Goal: Task Accomplishment & Management: Manage account settings

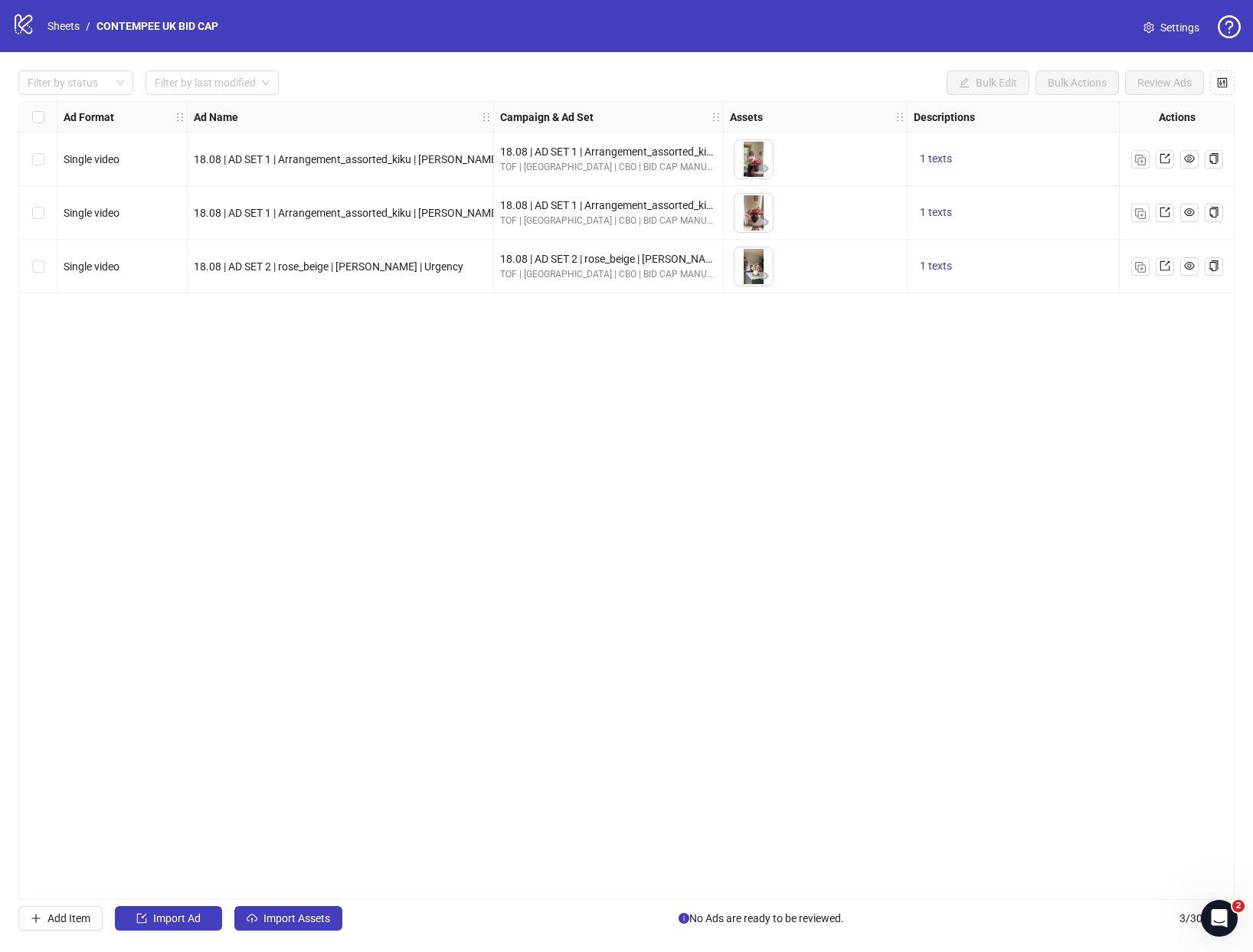
click at [1164, 31] on span "Settings" at bounding box center [1180, 28] width 39 height 17
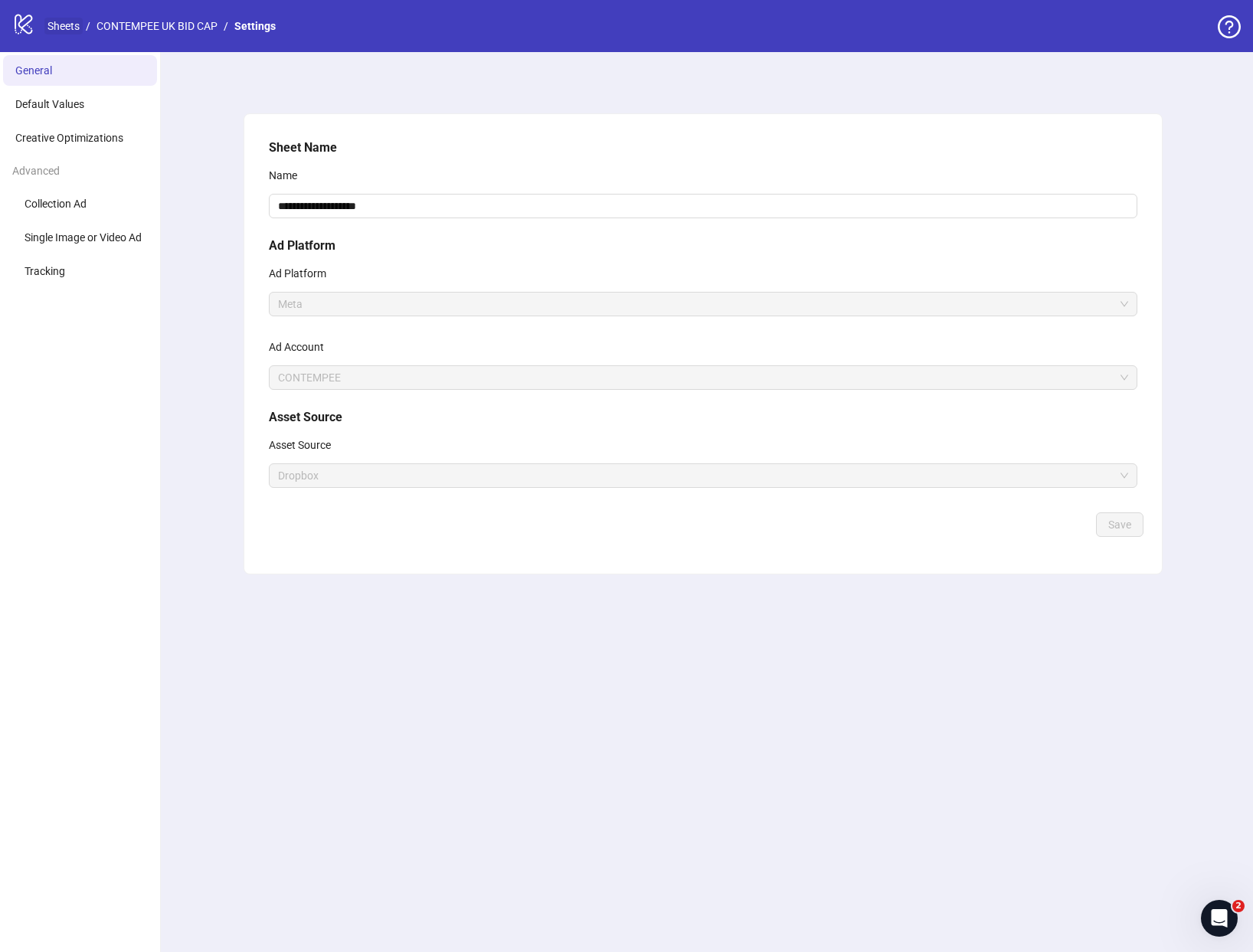
click at [66, 33] on link "Sheets" at bounding box center [63, 26] width 38 height 17
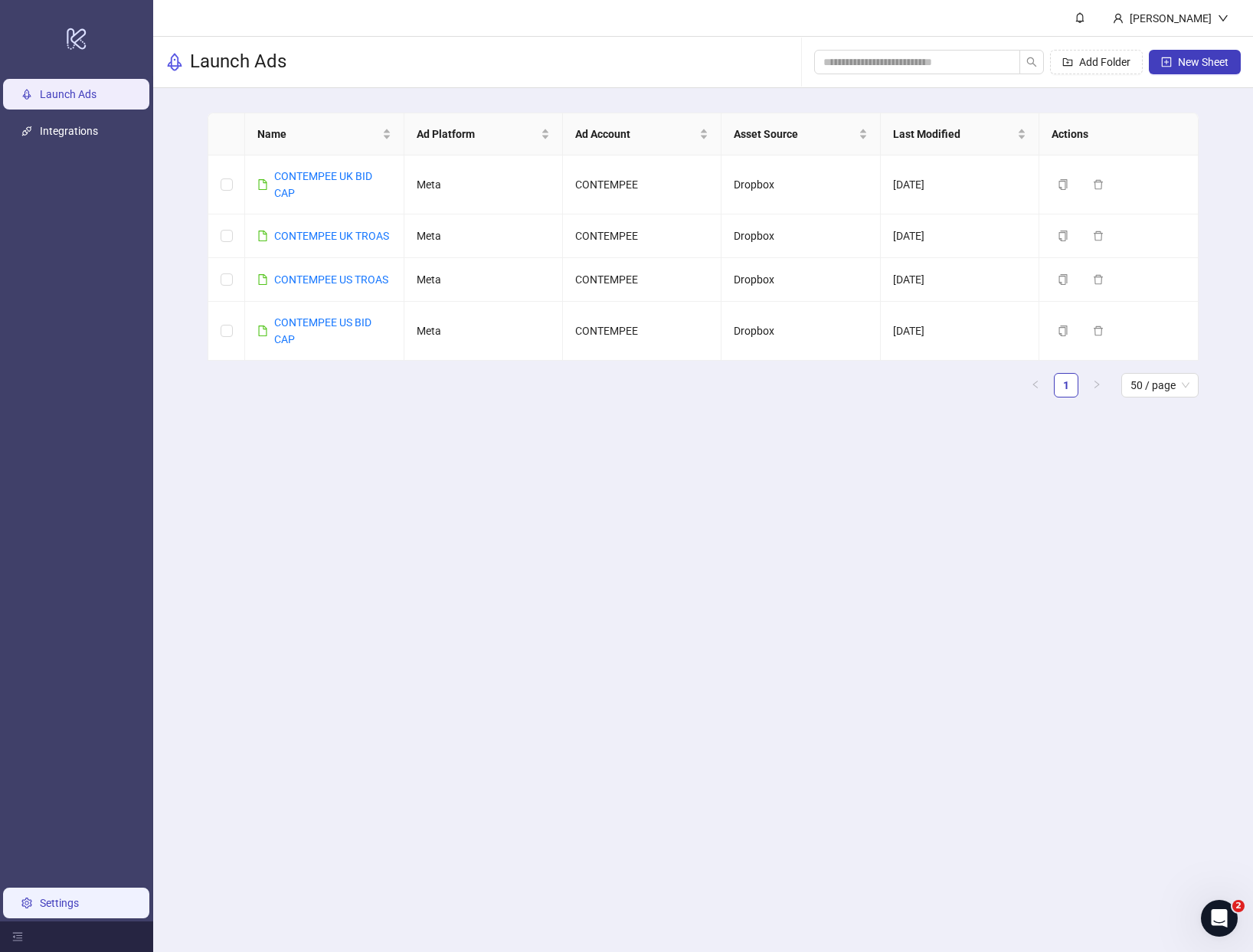
click at [49, 909] on link "Settings" at bounding box center [59, 903] width 39 height 13
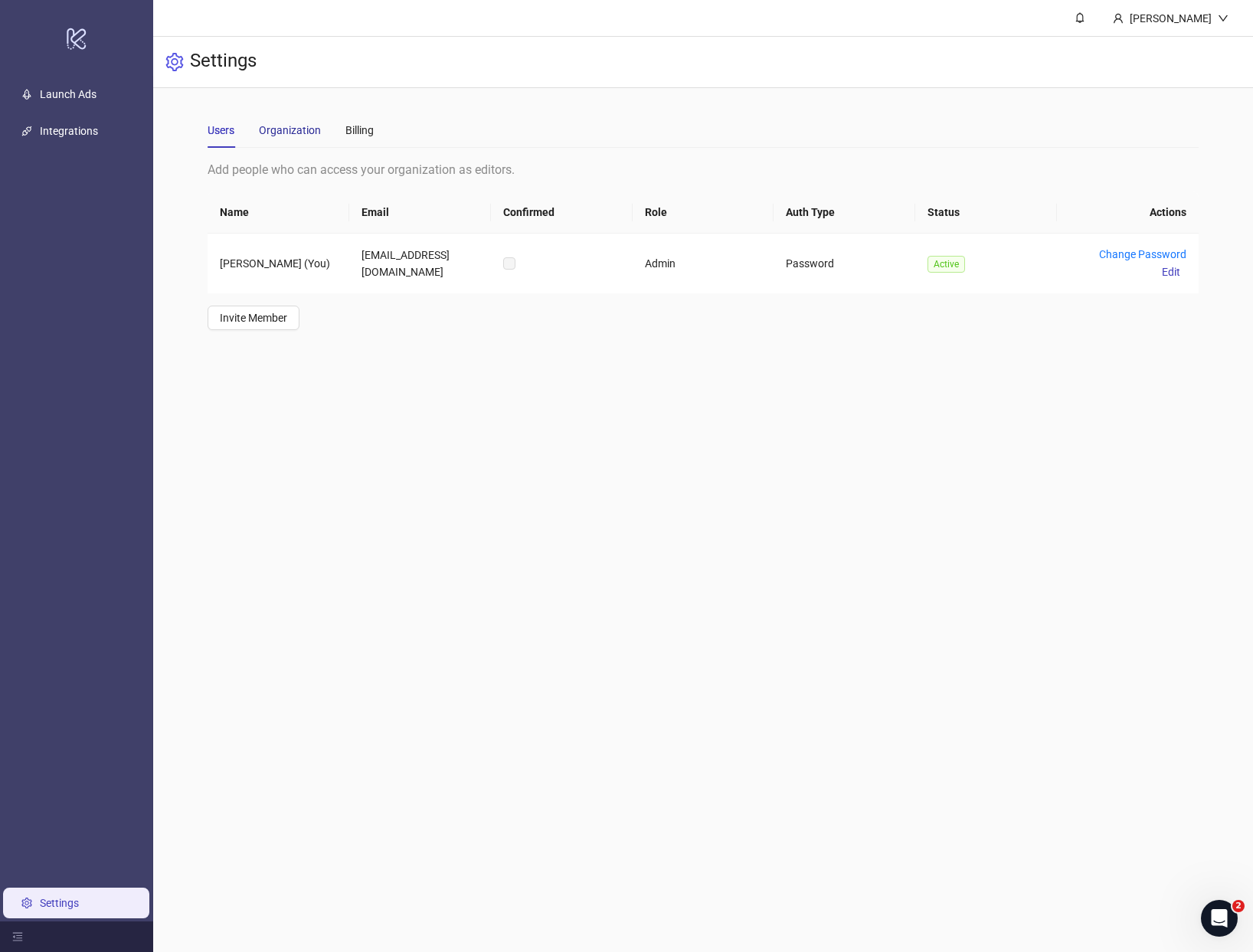
click at [314, 131] on div "Organization" at bounding box center [290, 130] width 62 height 17
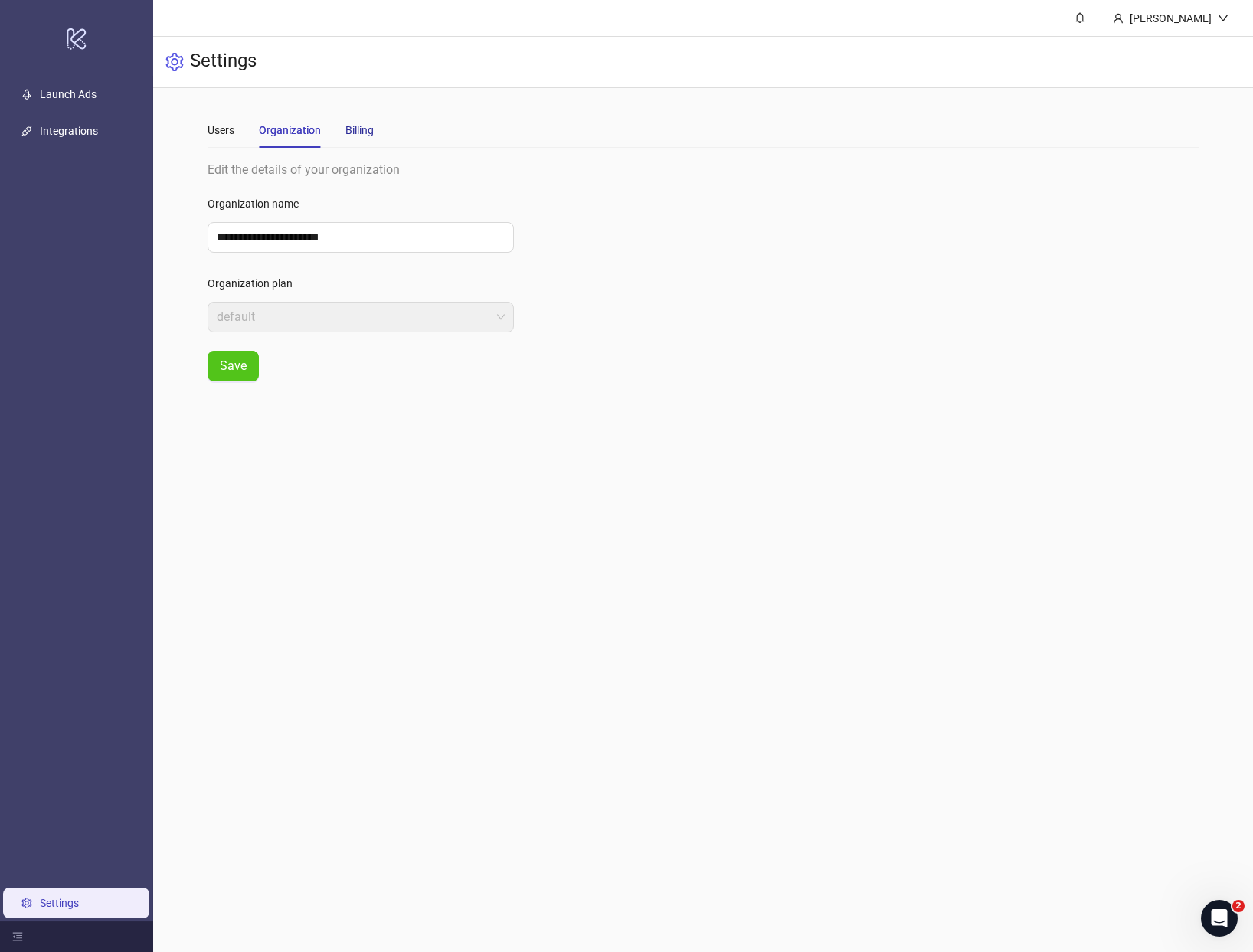
click at [358, 131] on div "Billing" at bounding box center [359, 130] width 29 height 17
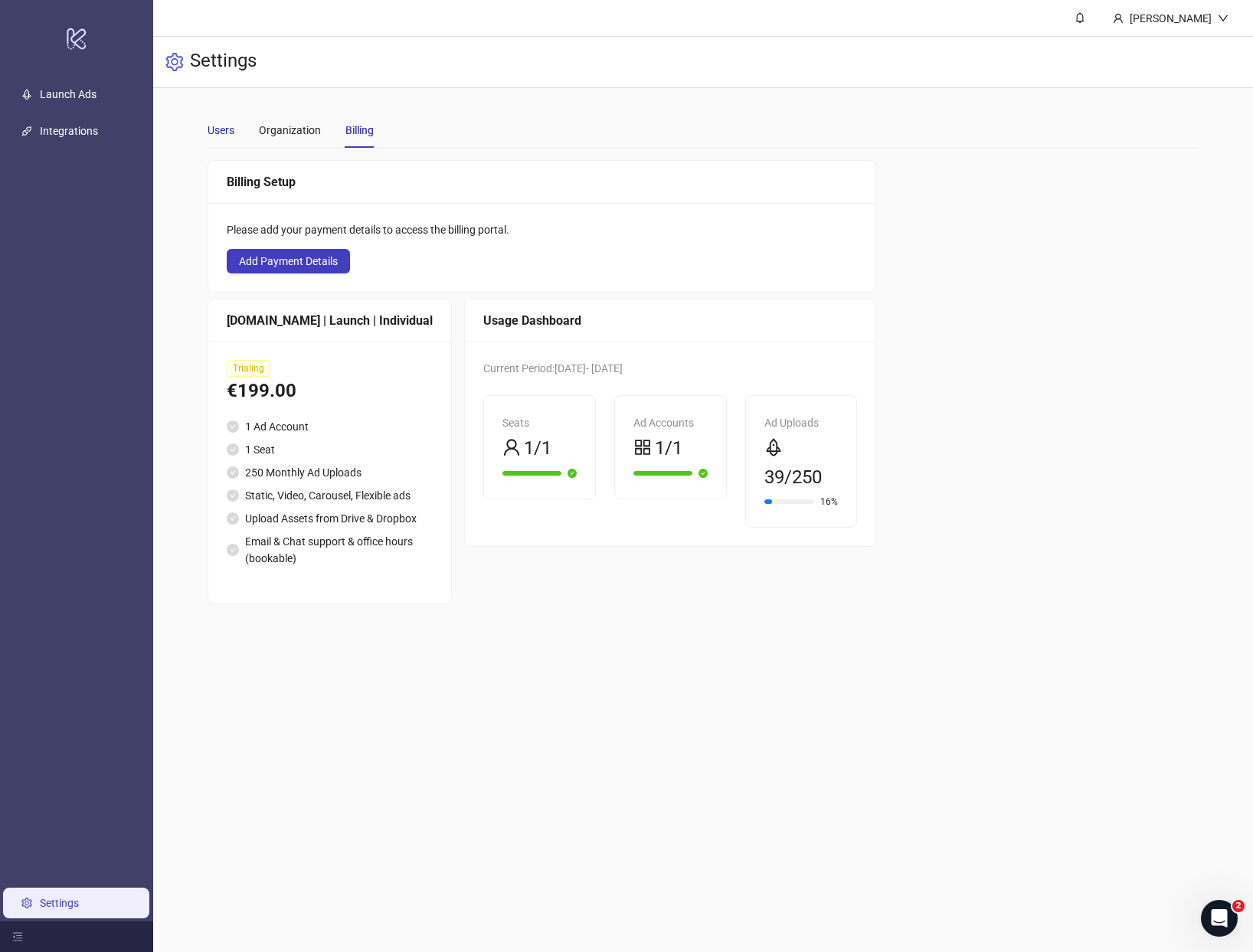
click at [216, 124] on div "Users" at bounding box center [221, 130] width 27 height 17
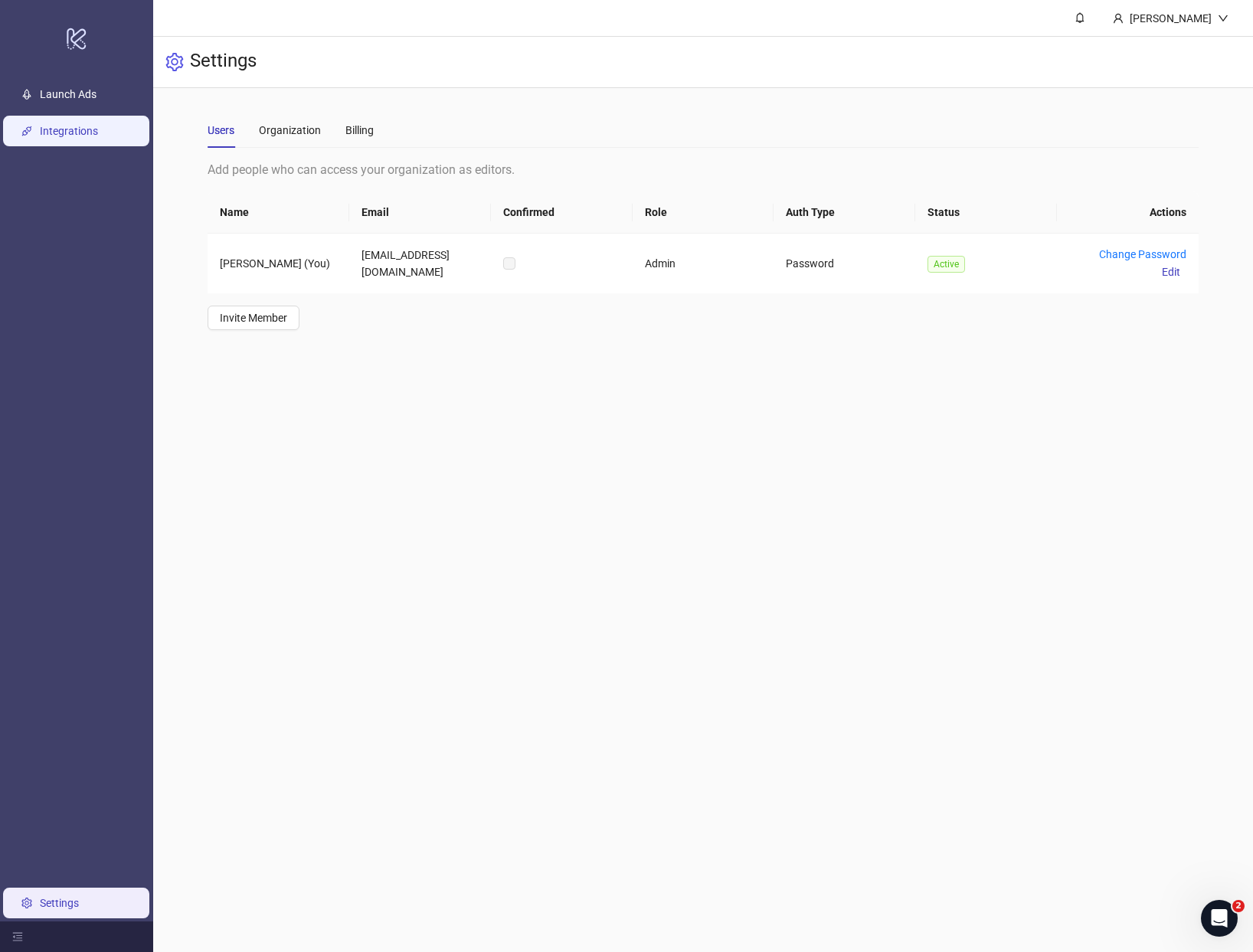
click at [86, 125] on link "Integrations" at bounding box center [68, 131] width 58 height 13
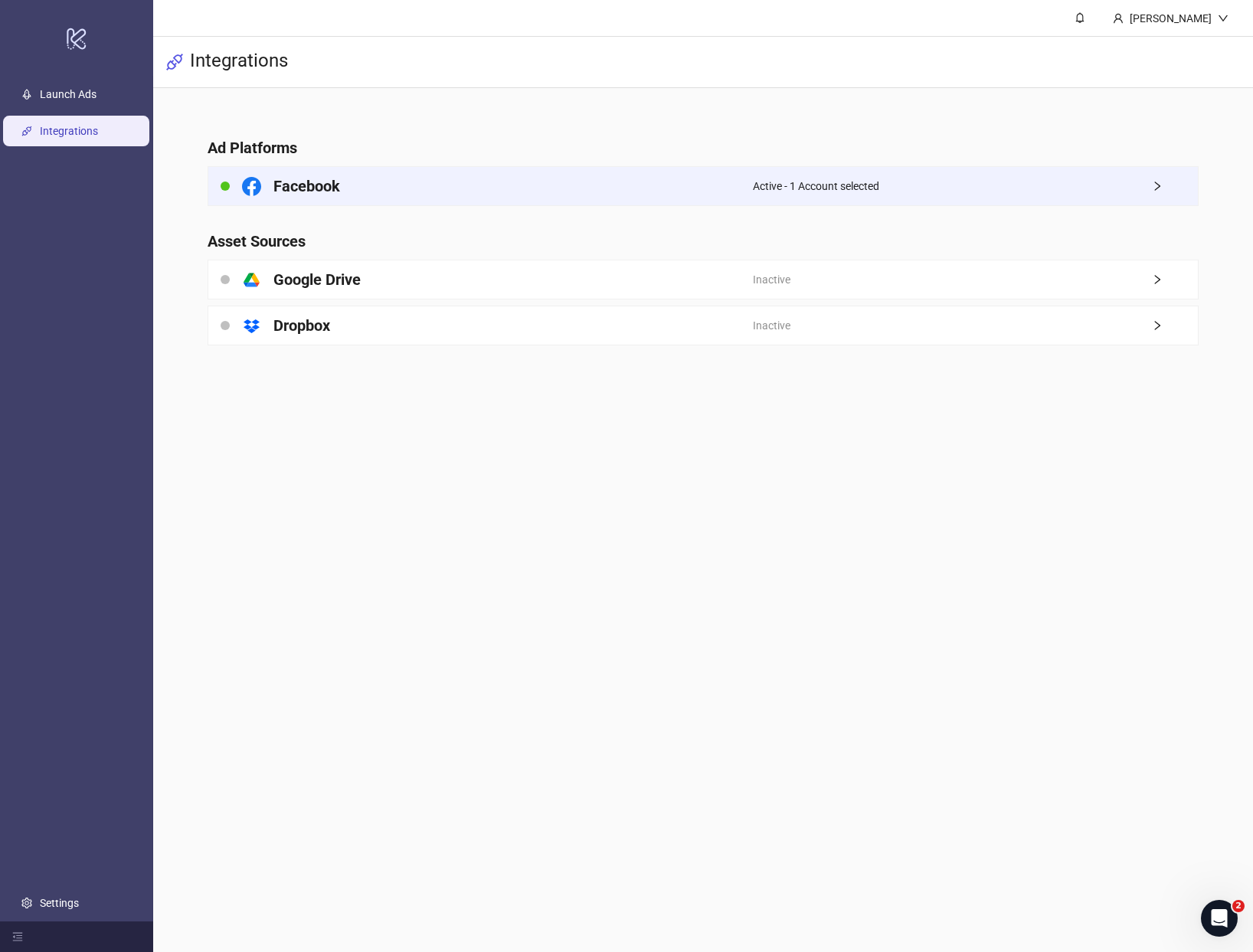
click at [783, 199] on div "Active - 1 Account selected" at bounding box center [974, 185] width 445 height 38
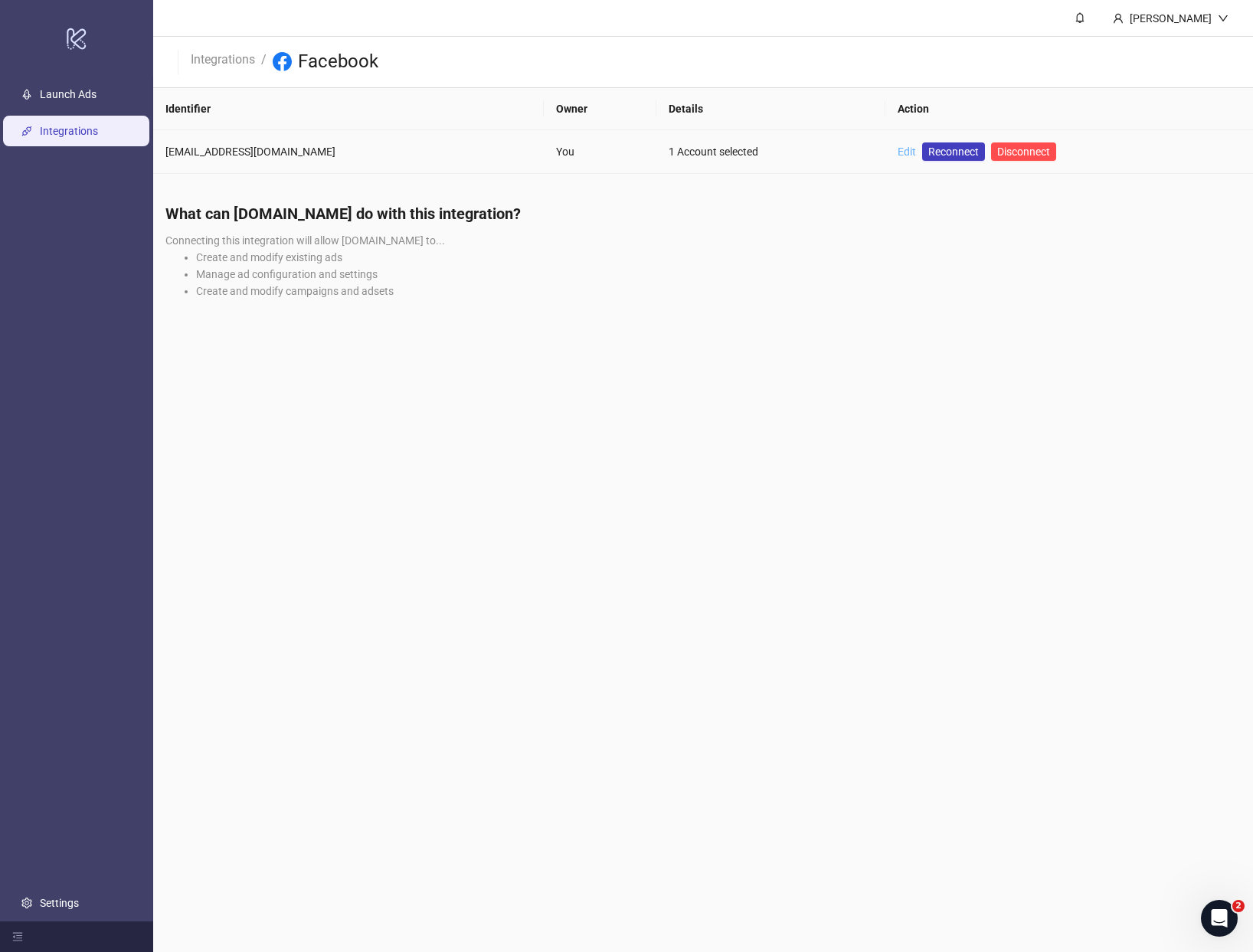
click at [897, 152] on link "Edit" at bounding box center [906, 152] width 19 height 13
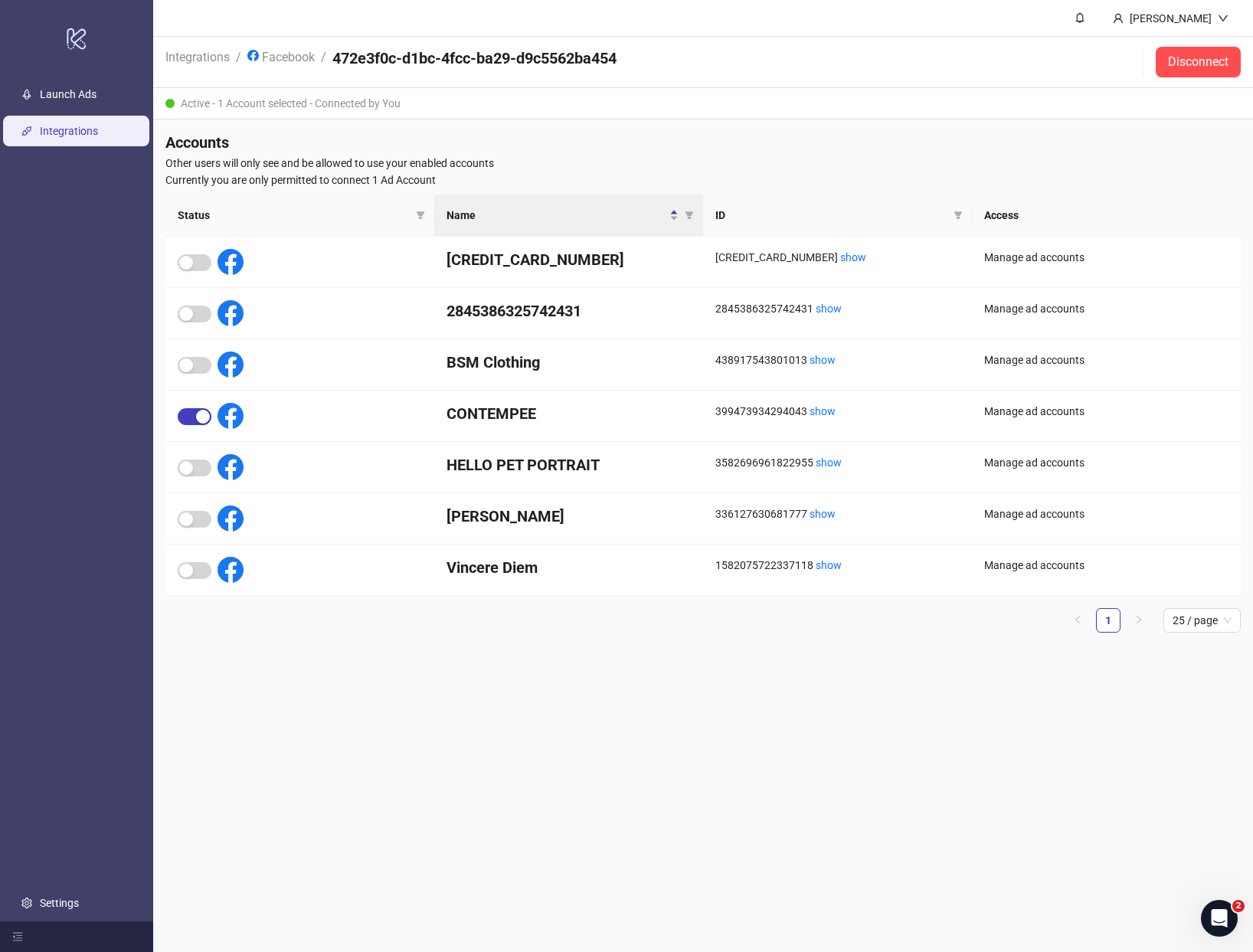
click at [883, 153] on div "Accounts Other users will only see and be allowed to use your enabled accounts …" at bounding box center [703, 388] width 1100 height 538
click at [840, 258] on link "show" at bounding box center [852, 257] width 26 height 13
click at [266, 58] on link "Facebook" at bounding box center [280, 56] width 73 height 17
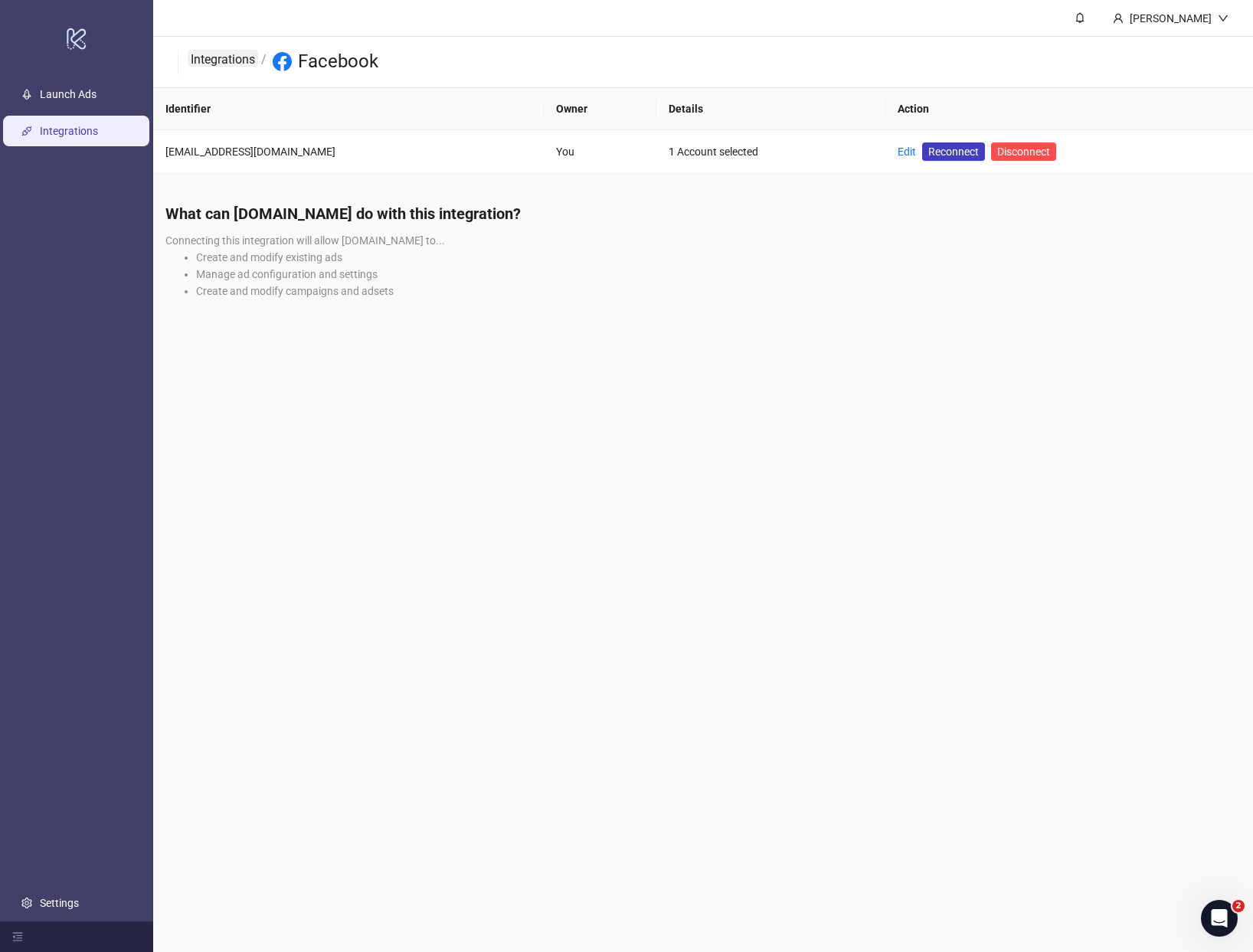
click at [240, 59] on link "Integrations" at bounding box center [223, 58] width 71 height 17
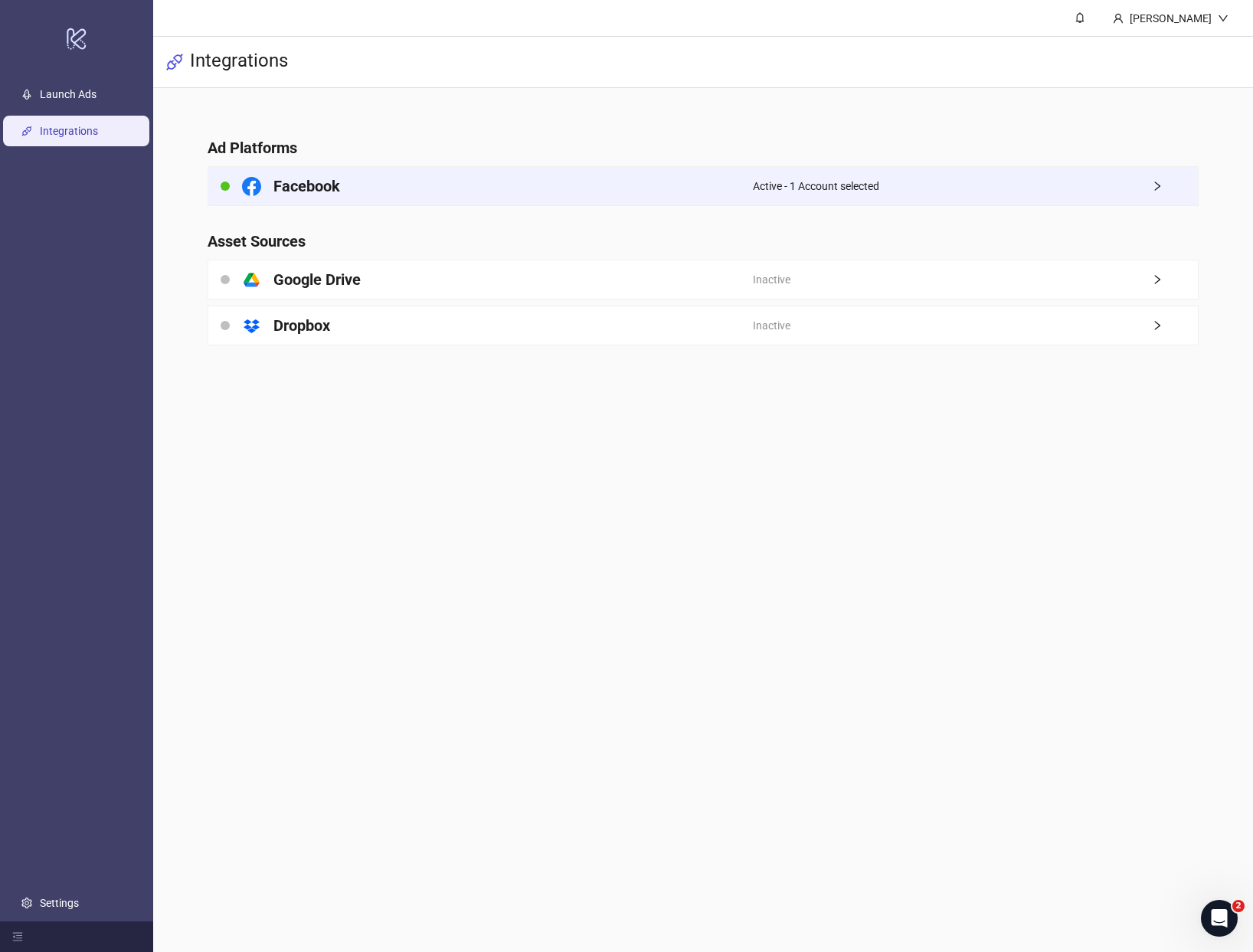
click at [533, 188] on div "Facebook" at bounding box center [480, 185] width 544 height 38
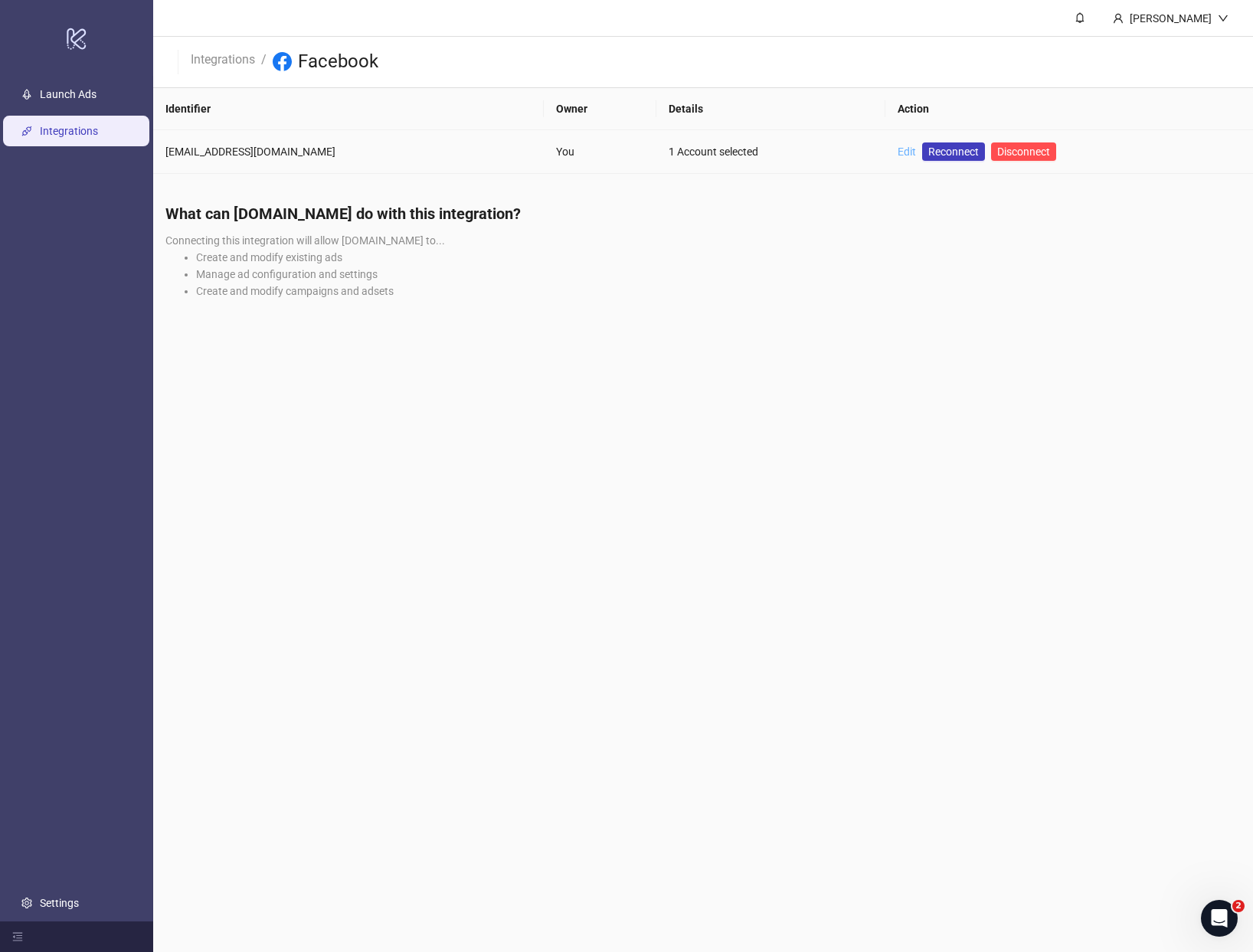
click at [897, 155] on link "Edit" at bounding box center [906, 152] width 19 height 13
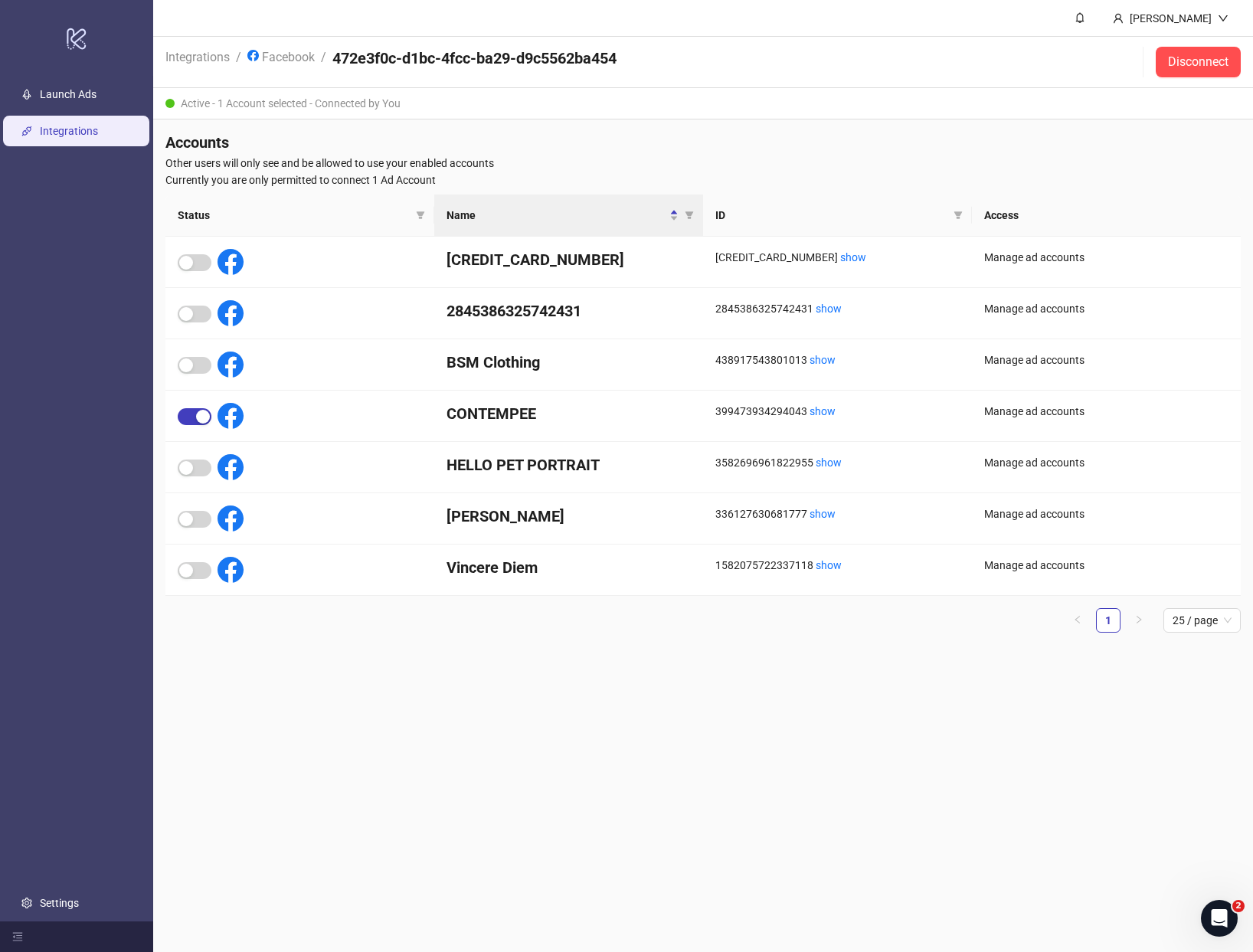
click at [404, 146] on h4 "Accounts" at bounding box center [703, 142] width 1075 height 21
click at [279, 53] on link "Facebook" at bounding box center [280, 56] width 73 height 17
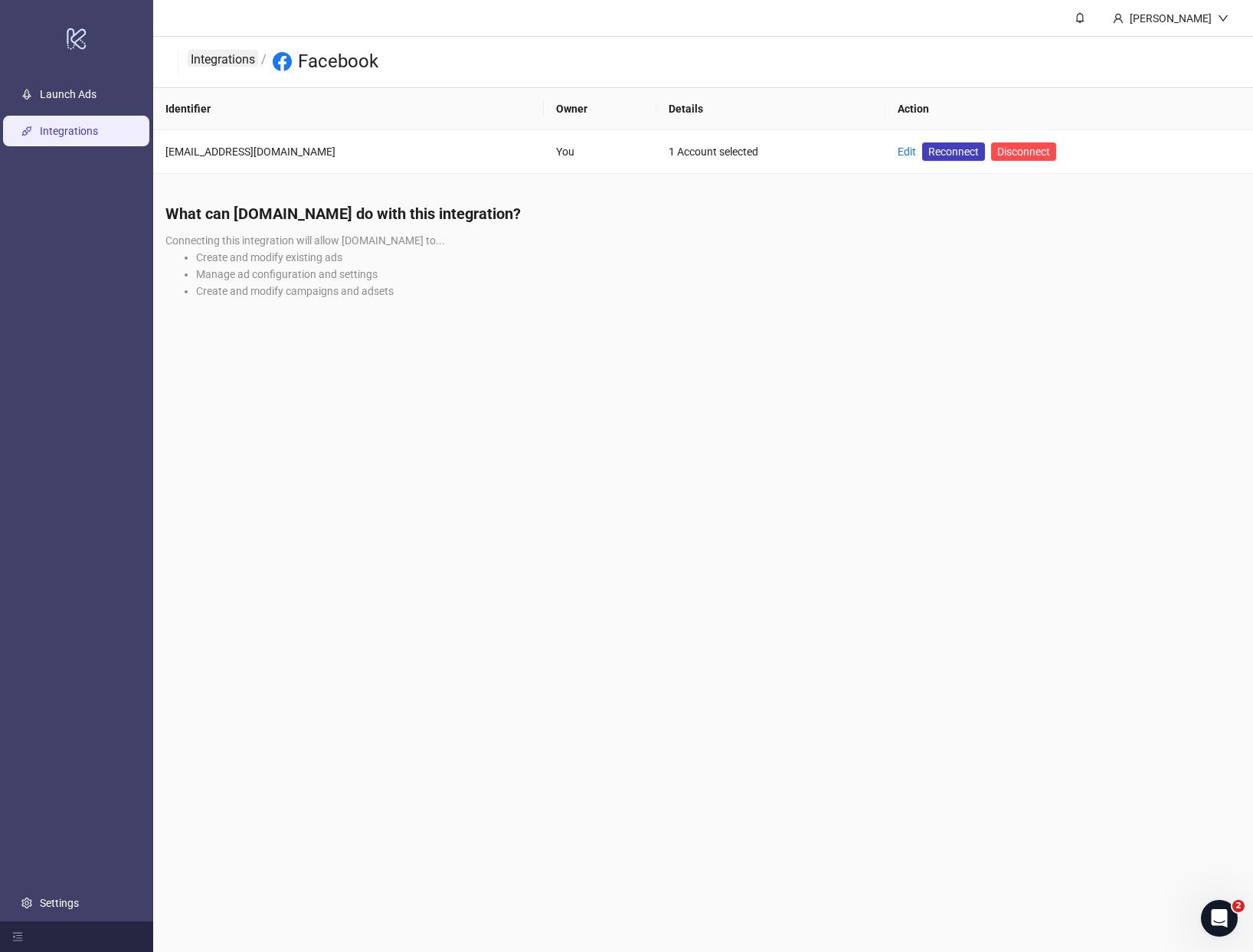
click at [208, 59] on link "Integrations" at bounding box center [223, 58] width 71 height 17
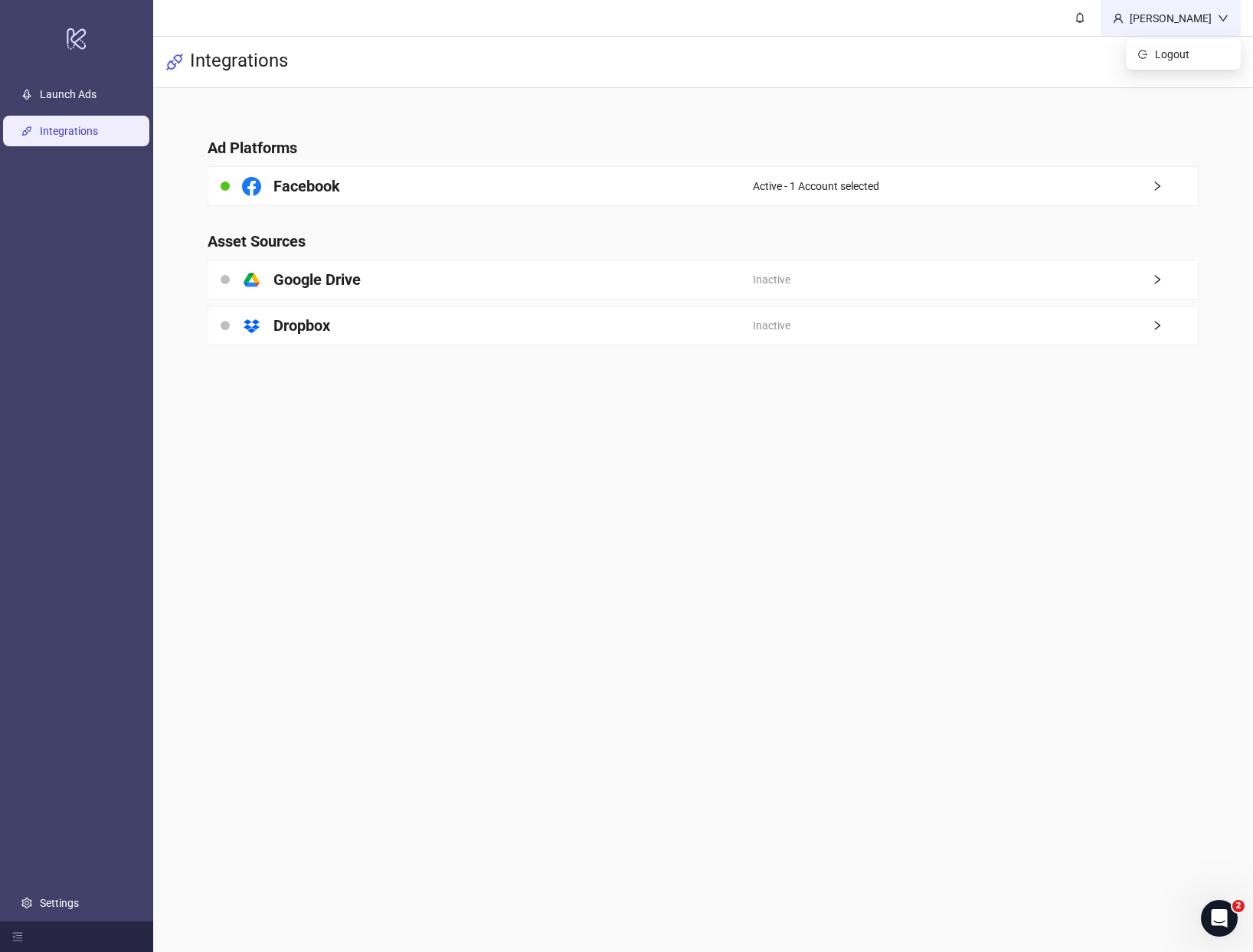
click at [1169, 15] on div "[PERSON_NAME]" at bounding box center [1171, 19] width 94 height 17
click at [97, 94] on link "Launch Ads" at bounding box center [67, 95] width 56 height 13
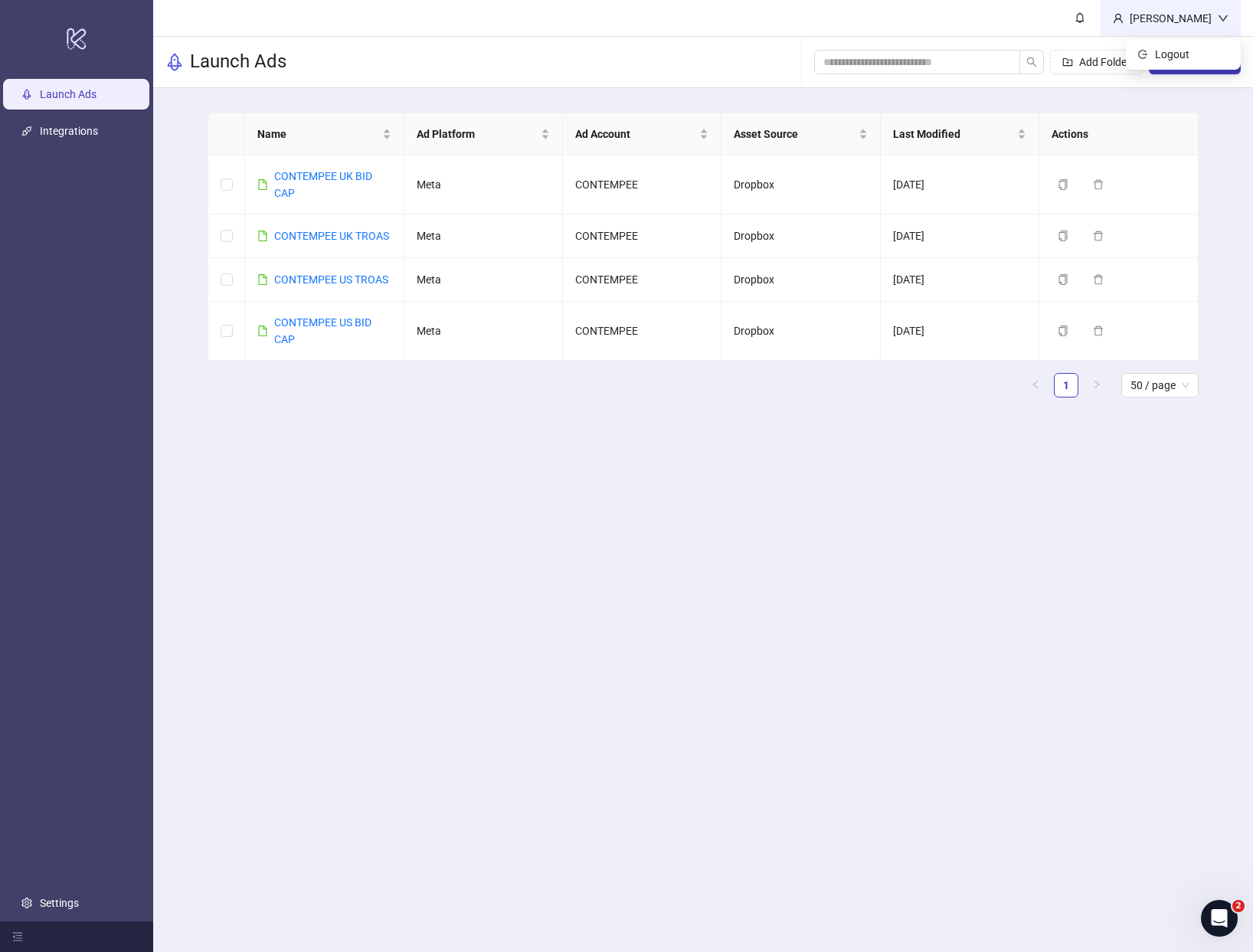
click at [1219, 20] on icon "down" at bounding box center [1223, 18] width 11 height 11
click at [68, 897] on link "Settings" at bounding box center [59, 903] width 39 height 13
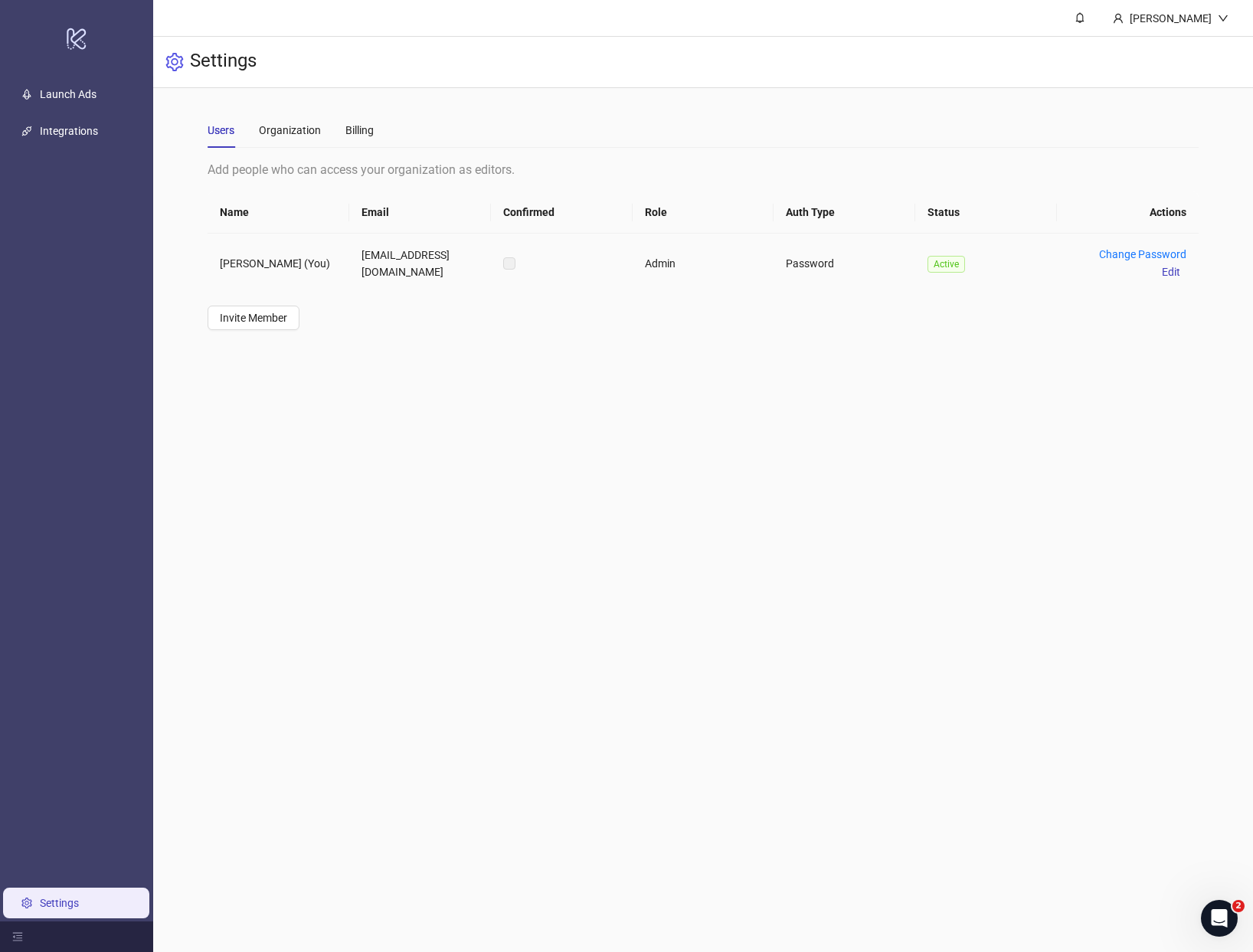
click at [816, 266] on td "Password" at bounding box center [844, 263] width 141 height 60
click at [819, 262] on td "Password" at bounding box center [844, 263] width 141 height 60
drag, startPoint x: 406, startPoint y: 271, endPoint x: 361, endPoint y: 249, distance: 50.1
click at [361, 249] on td "[EMAIL_ADDRESS][DOMAIN_NAME]" at bounding box center [420, 263] width 141 height 60
click at [1107, 259] on link "Change Password" at bounding box center [1143, 254] width 88 height 13
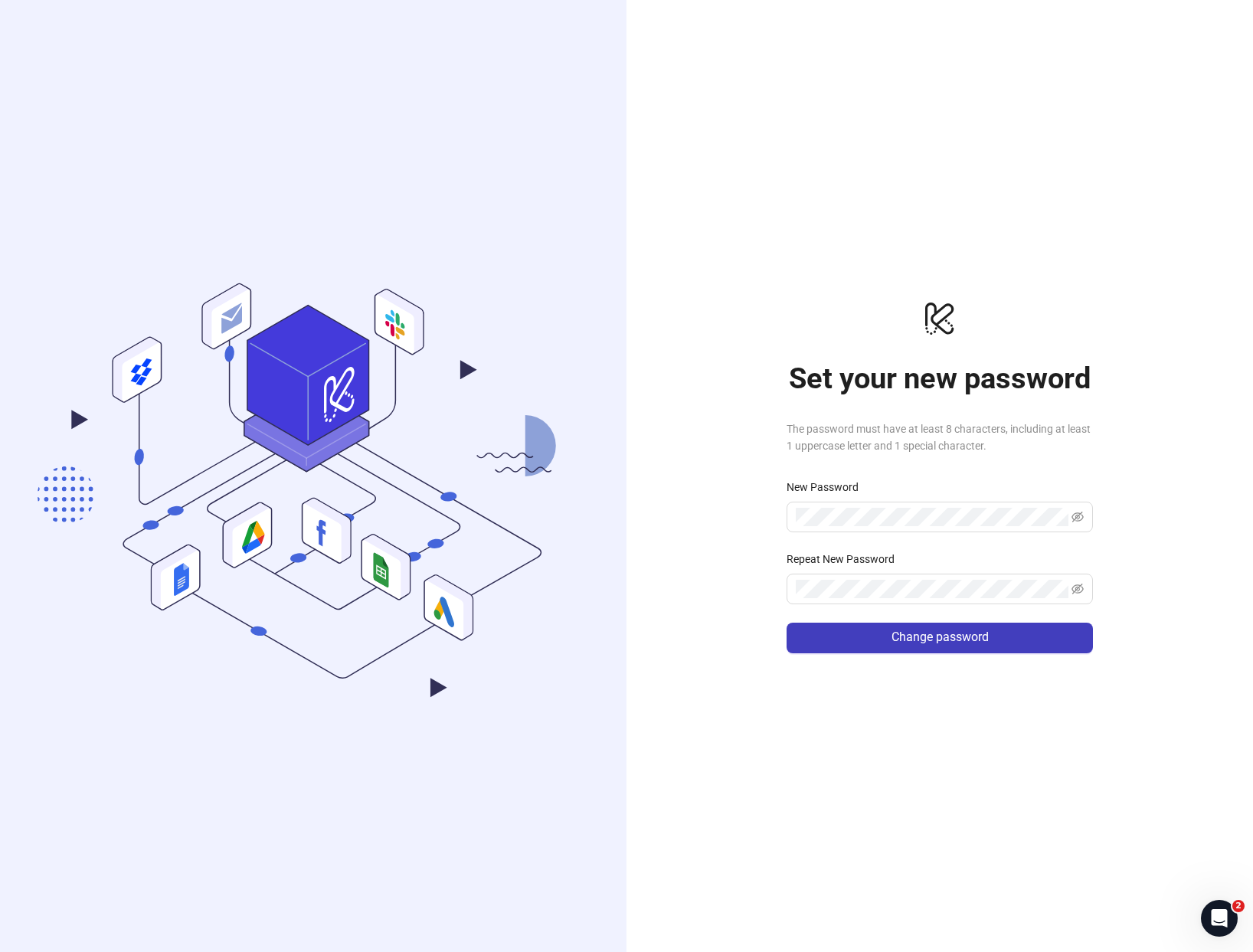
click at [960, 531] on form "New Password Repeat New Password Change password" at bounding box center [940, 566] width 306 height 174
click at [1061, 523] on span at bounding box center [1069, 517] width 29 height 19
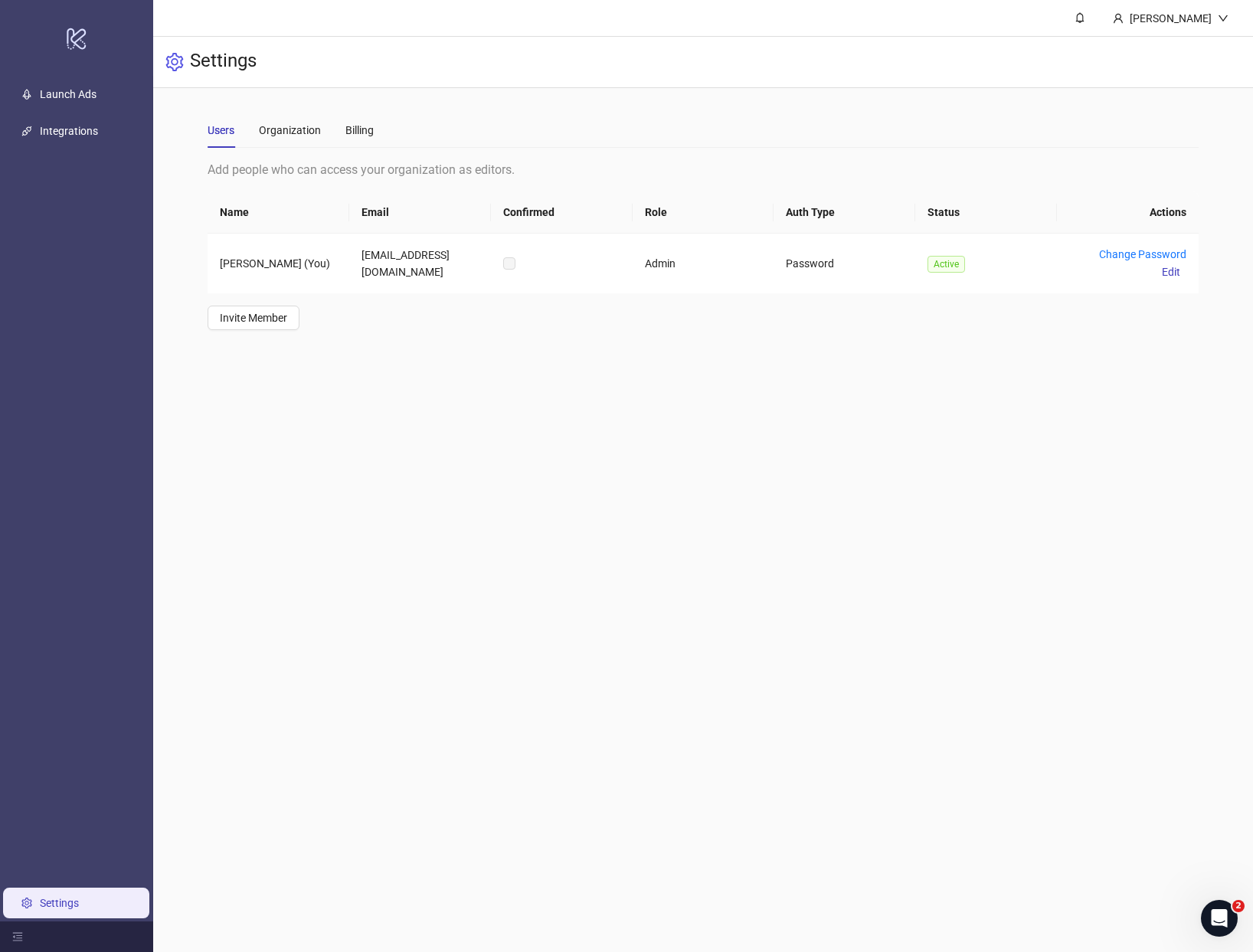
click at [461, 327] on div "Add people who can access your organization as editors. Name Email Confirmed Ro…" at bounding box center [703, 245] width 990 height 170
click at [404, 275] on td "[EMAIL_ADDRESS][DOMAIN_NAME]" at bounding box center [420, 263] width 141 height 60
copy td "[EMAIL_ADDRESS][DOMAIN_NAME]"
drag, startPoint x: 404, startPoint y: 274, endPoint x: 361, endPoint y: 248, distance: 50.2
click at [361, 248] on td "[EMAIL_ADDRESS][DOMAIN_NAME]" at bounding box center [420, 263] width 141 height 60
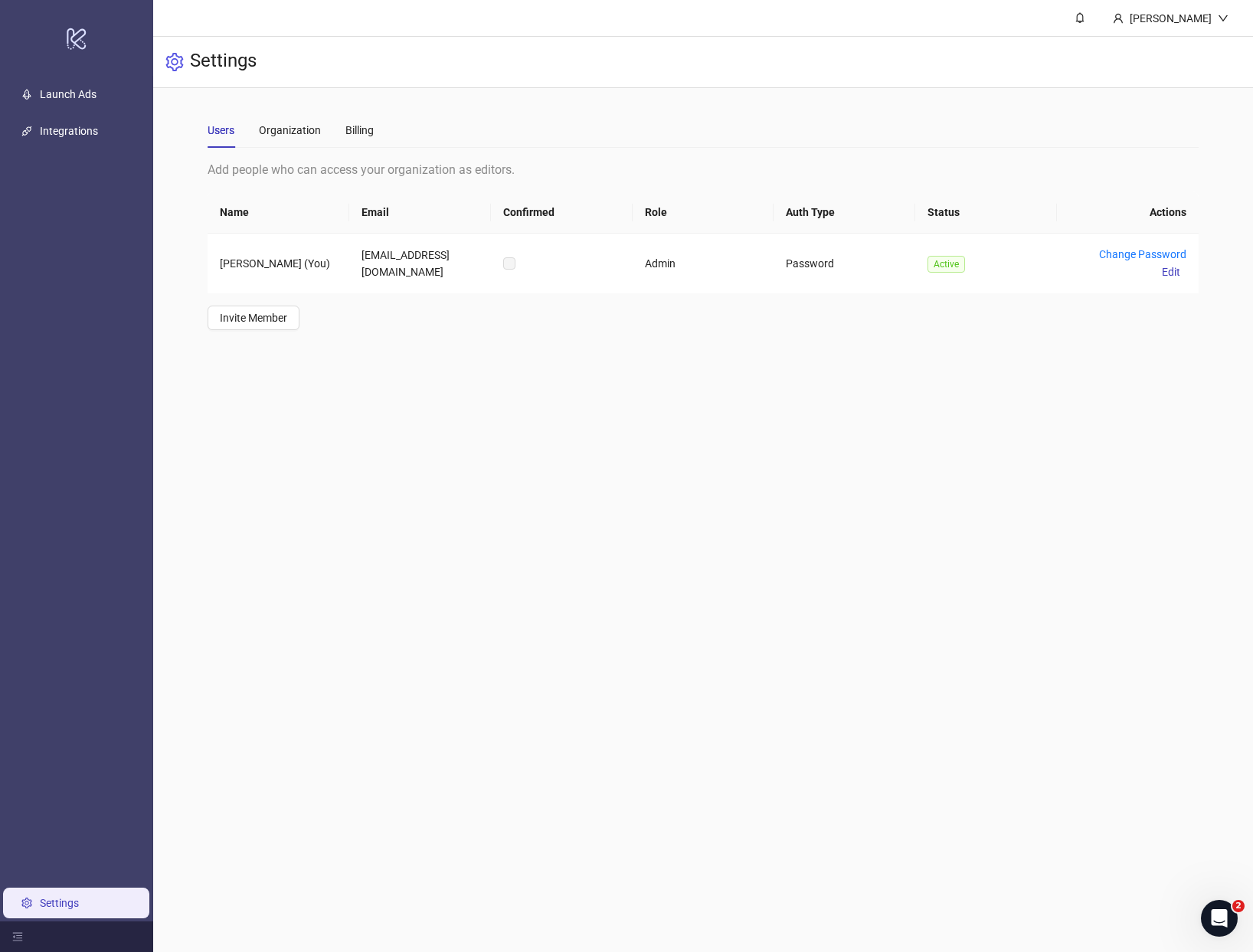
click at [1022, 556] on main "[PERSON_NAME] Settings Users Organization Billing Add people who can access you…" at bounding box center [703, 476] width 1100 height 952
